Goal: Entertainment & Leisure: Consume media (video, audio)

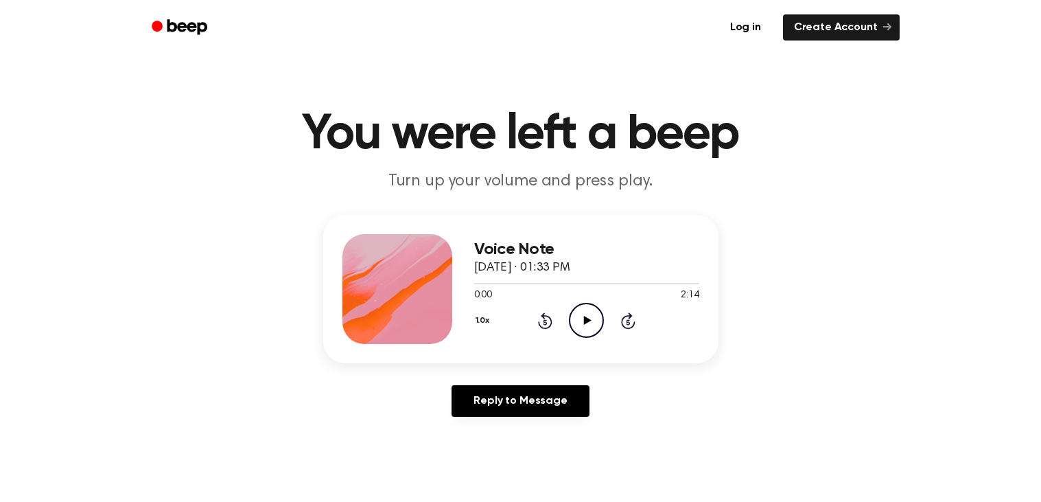
click at [579, 314] on icon "Play Audio" at bounding box center [586, 320] width 35 height 35
click at [582, 315] on icon "Pause Audio" at bounding box center [586, 320] width 35 height 35
click at [582, 315] on icon "Play Audio" at bounding box center [586, 320] width 35 height 35
click at [588, 311] on icon "Pause Audio" at bounding box center [586, 320] width 35 height 35
click at [587, 312] on icon "Play Audio" at bounding box center [586, 320] width 35 height 35
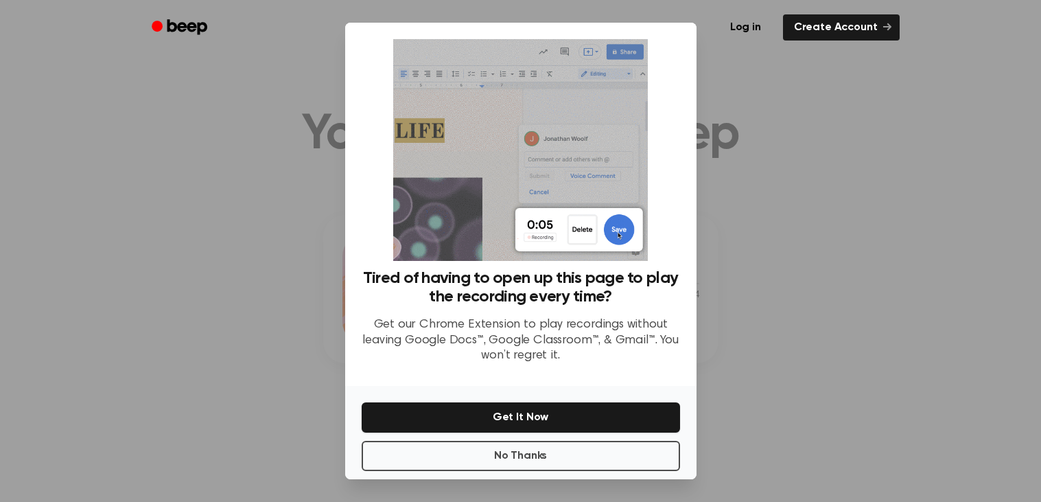
click at [107, 412] on div at bounding box center [520, 251] width 1041 height 502
click at [108, 412] on div at bounding box center [520, 251] width 1041 height 502
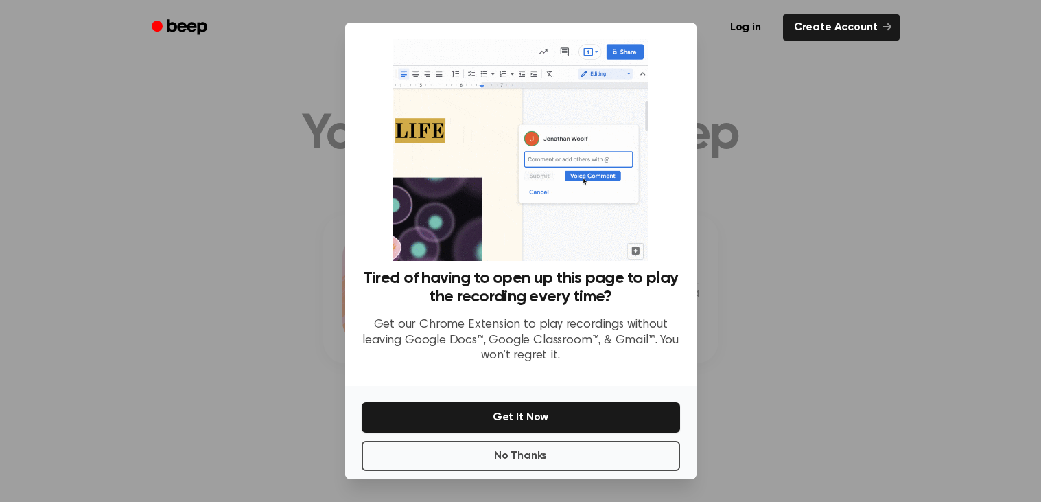
click at [108, 412] on div at bounding box center [520, 251] width 1041 height 502
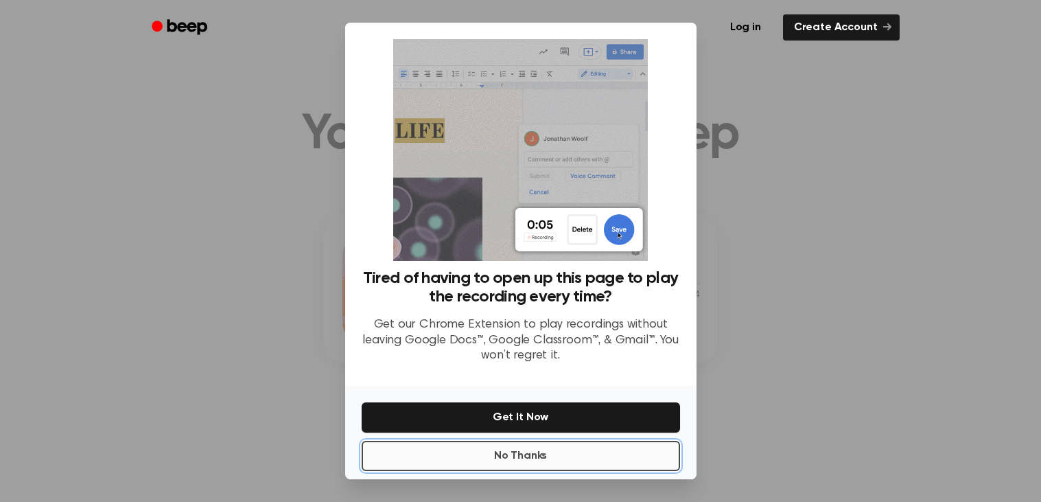
click at [397, 445] on button "No Thanks" at bounding box center [521, 455] width 318 height 30
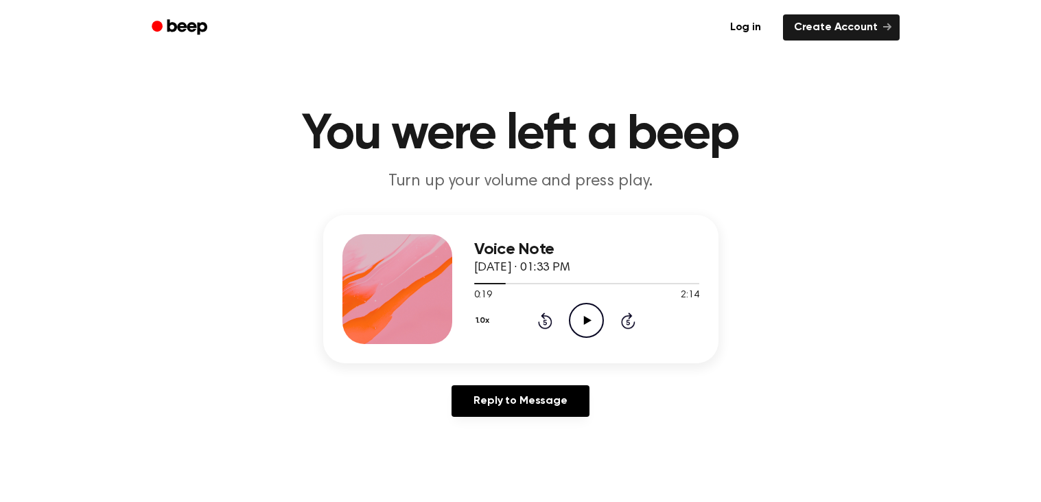
click at [572, 314] on icon "Play Audio" at bounding box center [586, 320] width 35 height 35
